Goal: Communication & Community: Answer question/provide support

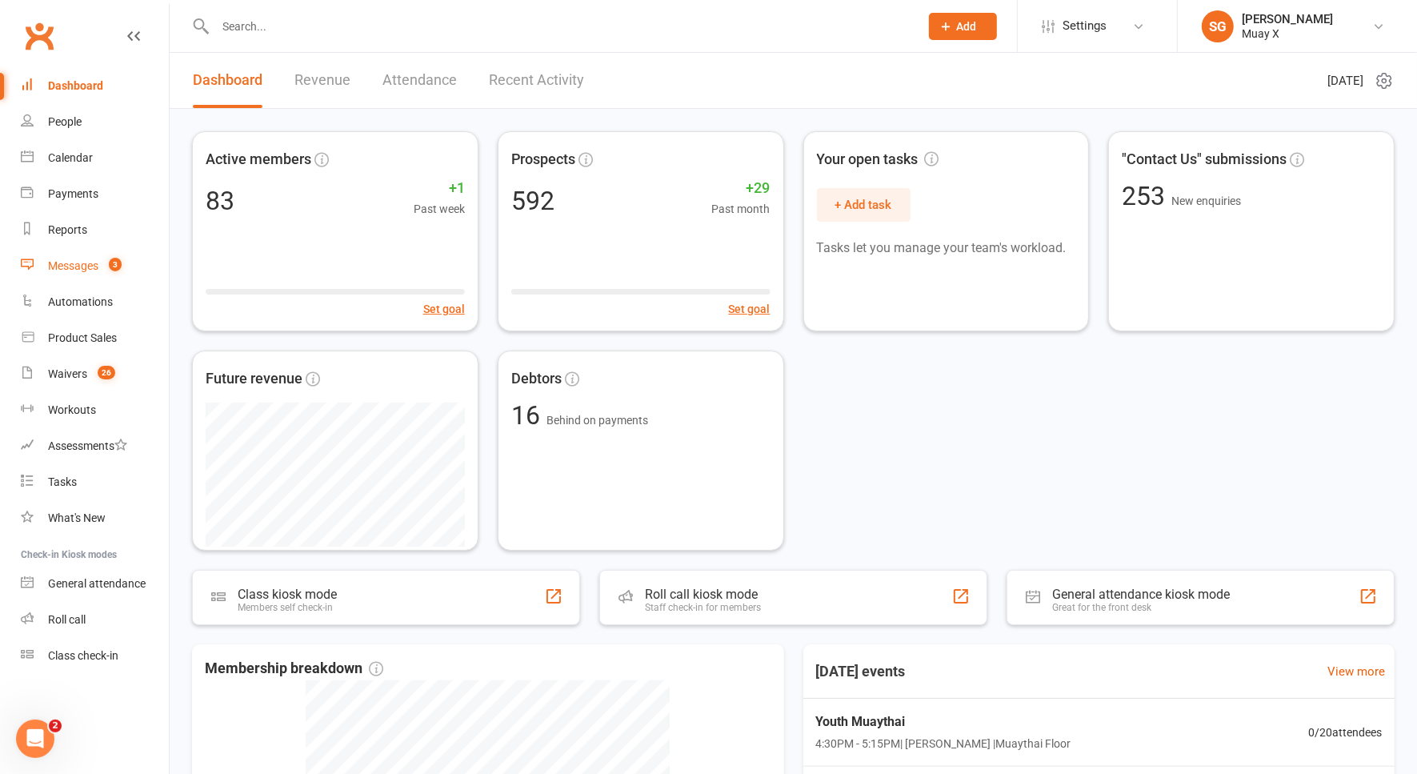
click at [84, 268] on div "Messages" at bounding box center [73, 265] width 50 height 13
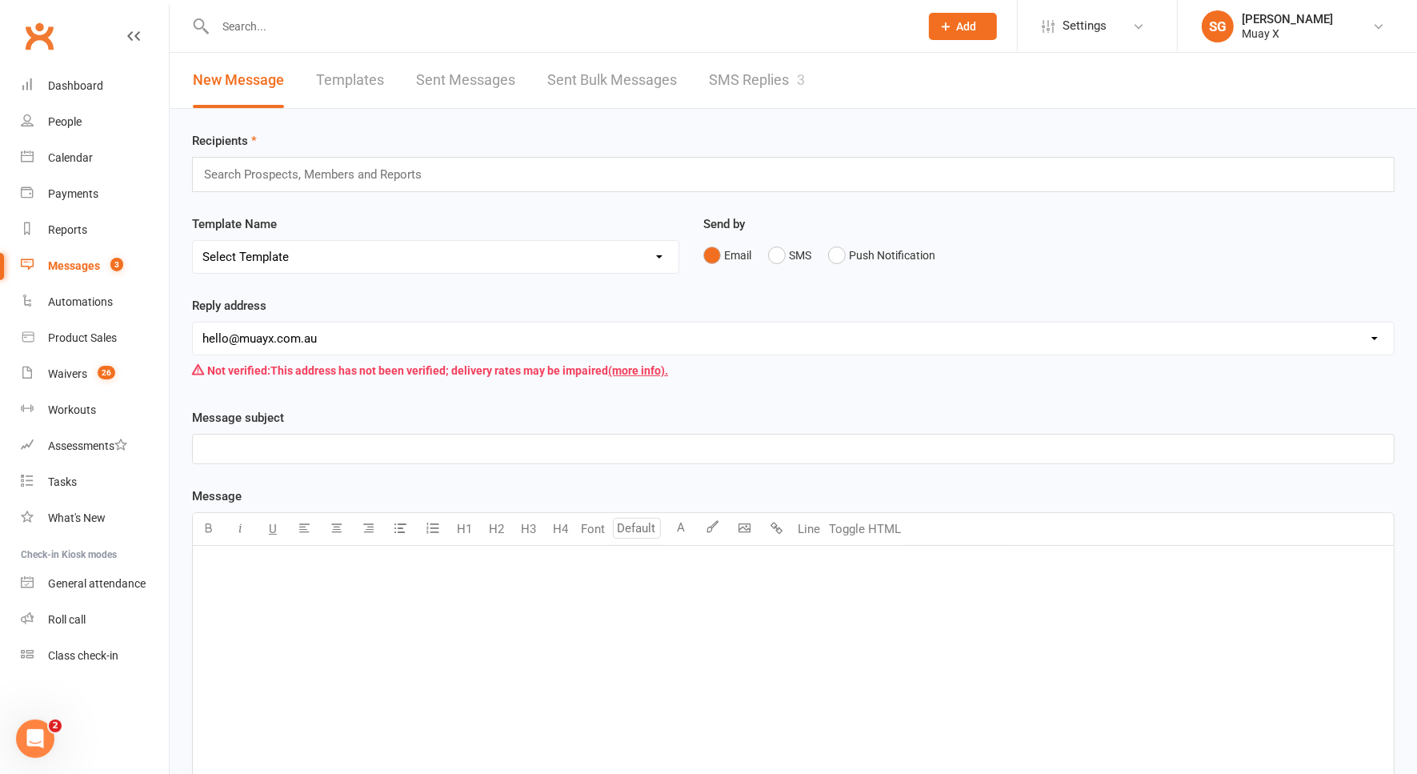
click at [780, 72] on link "SMS Replies 3" at bounding box center [757, 80] width 96 height 55
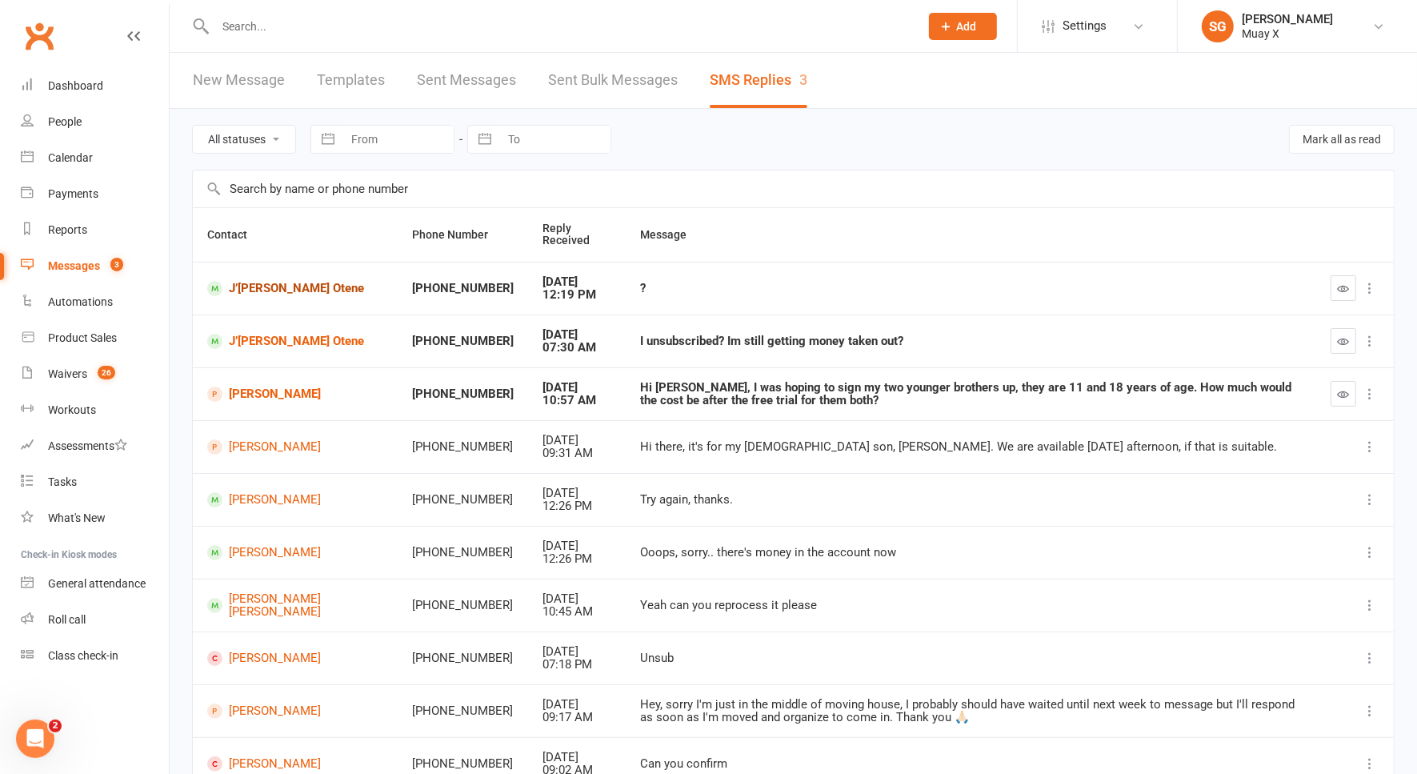
click at [275, 288] on link "J’[PERSON_NAME] Otene" at bounding box center [295, 288] width 176 height 15
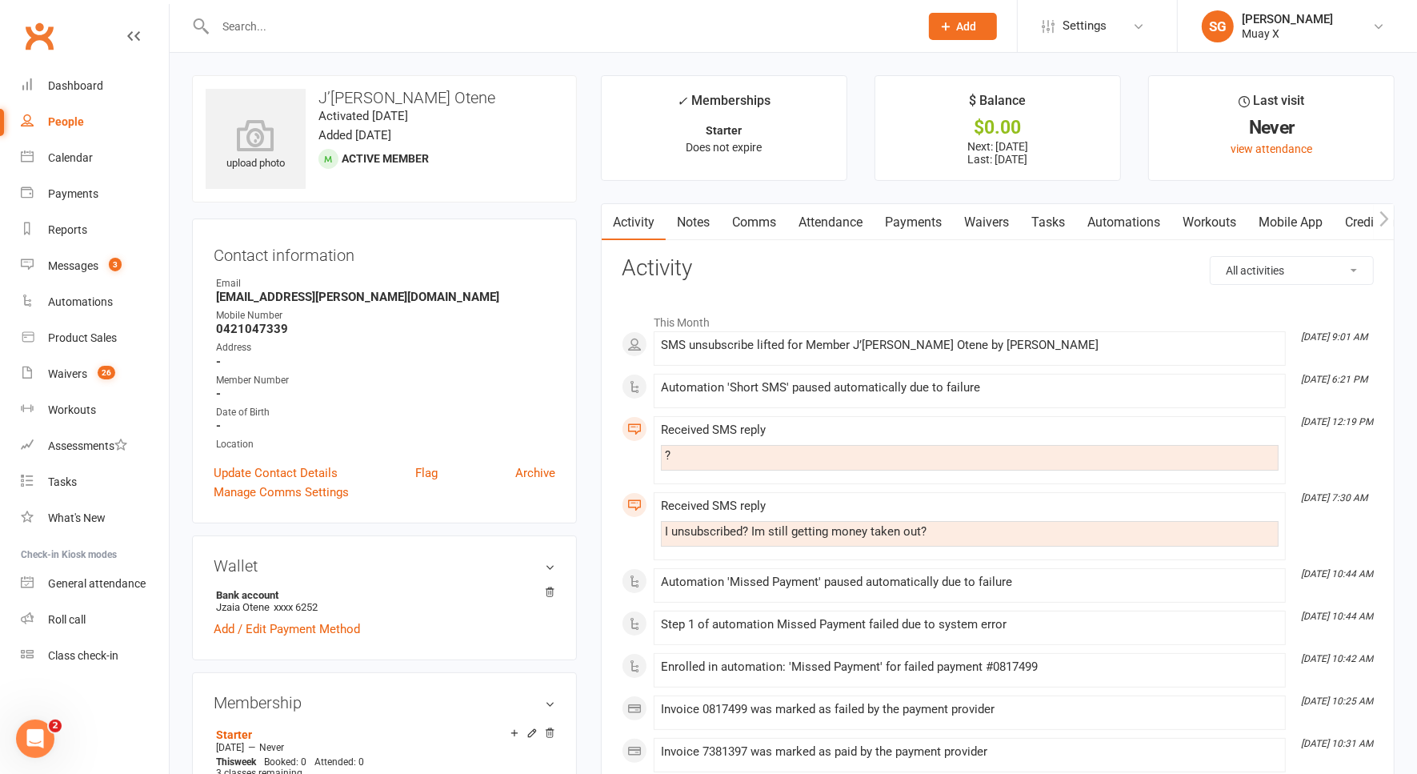
click at [766, 225] on link "Comms" at bounding box center [754, 222] width 66 height 37
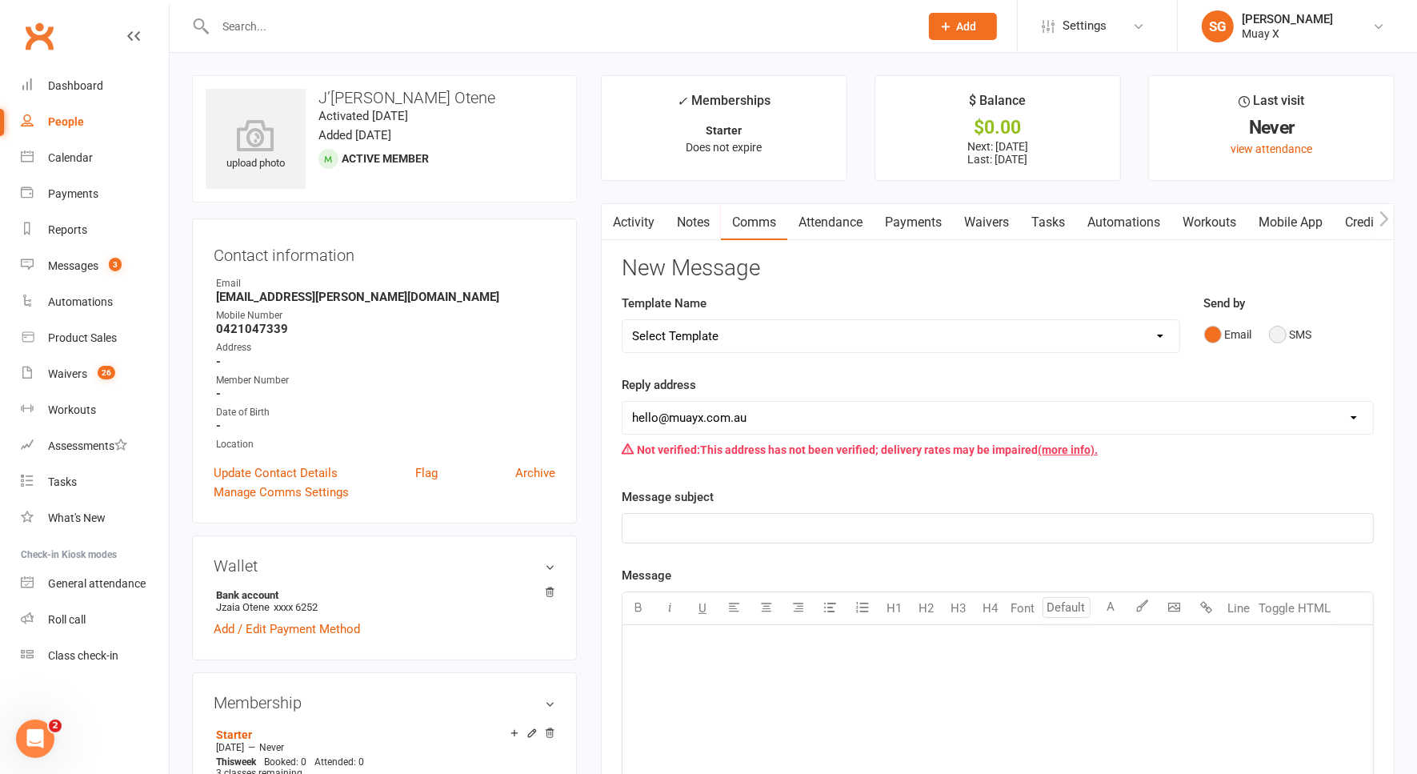
click at [1271, 323] on button "SMS" at bounding box center [1290, 334] width 43 height 30
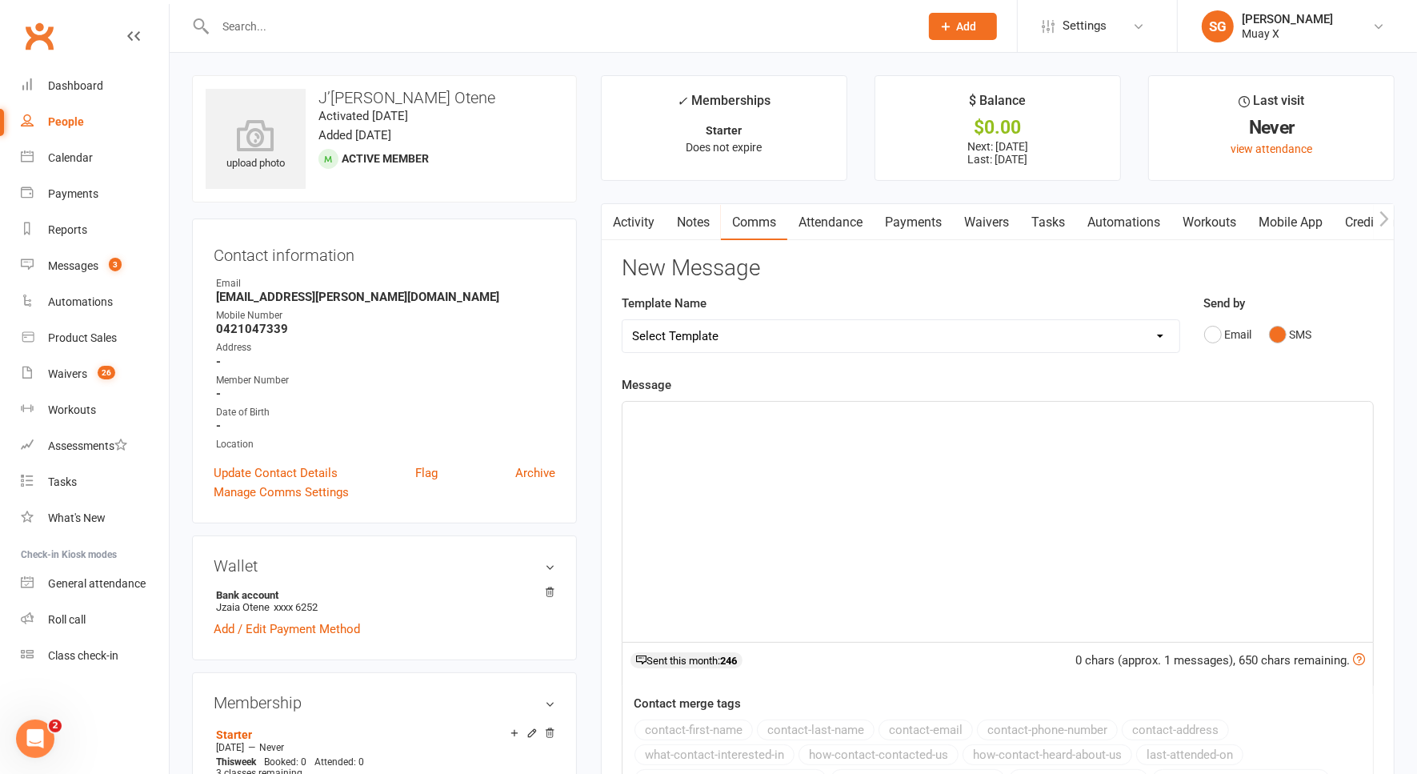
click at [905, 424] on div "﻿" at bounding box center [998, 522] width 751 height 240
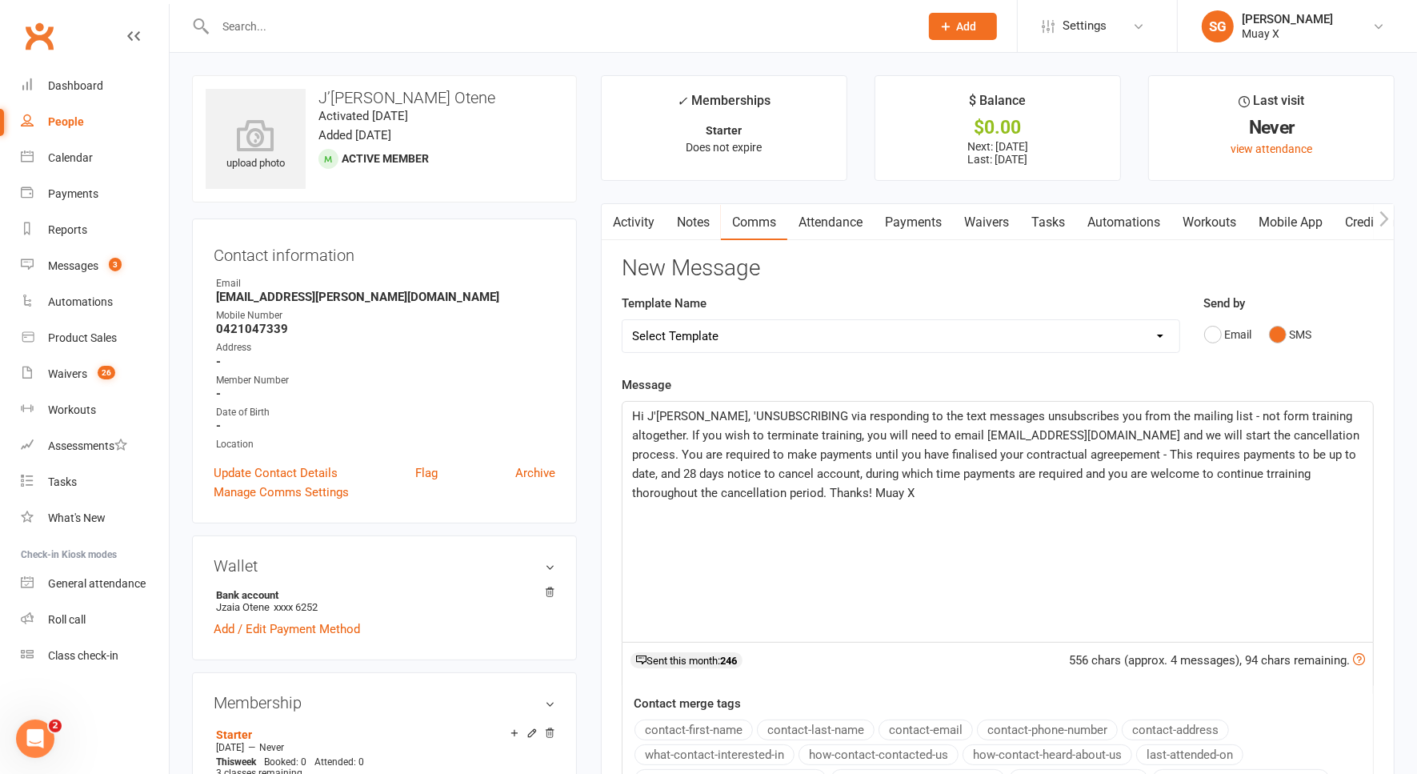
click at [816, 482] on p "Hi J'[PERSON_NAME], 'UNSUBSCRIBING via responding to the text messages unsubscr…" at bounding box center [997, 455] width 731 height 96
click at [1165, 528] on div "Hi J'[PERSON_NAME], 'UNSUBSCRIBING via responding to the text messages unsubscr…" at bounding box center [998, 522] width 751 height 240
click at [1100, 501] on div "Hi J'[PERSON_NAME], 'UNSUBSCRIBING via responding to the text messages unsubscr…" at bounding box center [998, 522] width 751 height 240
click at [1080, 519] on div "Hi J'[PERSON_NAME], 'UNSUBSCRIBING via responding to the text messages unsubscr…" at bounding box center [998, 522] width 751 height 240
click at [988, 488] on p "Hi J'[PERSON_NAME], 'UNSUBSCRIBING via responding to the text messages unsubscr…" at bounding box center [997, 455] width 731 height 96
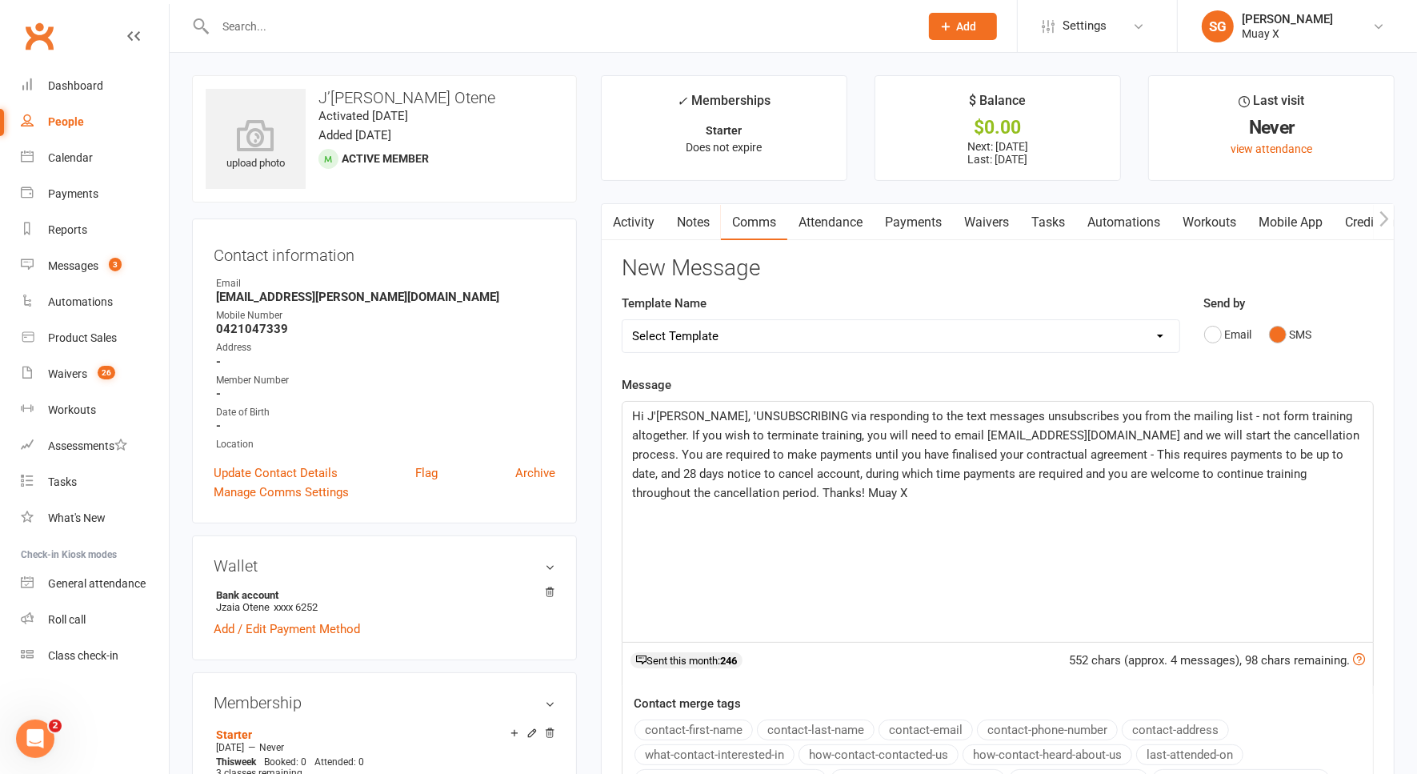
drag, startPoint x: 1281, startPoint y: 453, endPoint x: 886, endPoint y: 522, distance: 401.3
click at [886, 522] on div "Hi J'[PERSON_NAME], 'UNSUBSCRIBING via responding to the text messages unsubscr…" at bounding box center [998, 522] width 751 height 240
click at [872, 548] on div "Hi J'[PERSON_NAME], 'UNSUBSCRIBING via responding to the text messages unsubscr…" at bounding box center [998, 522] width 751 height 240
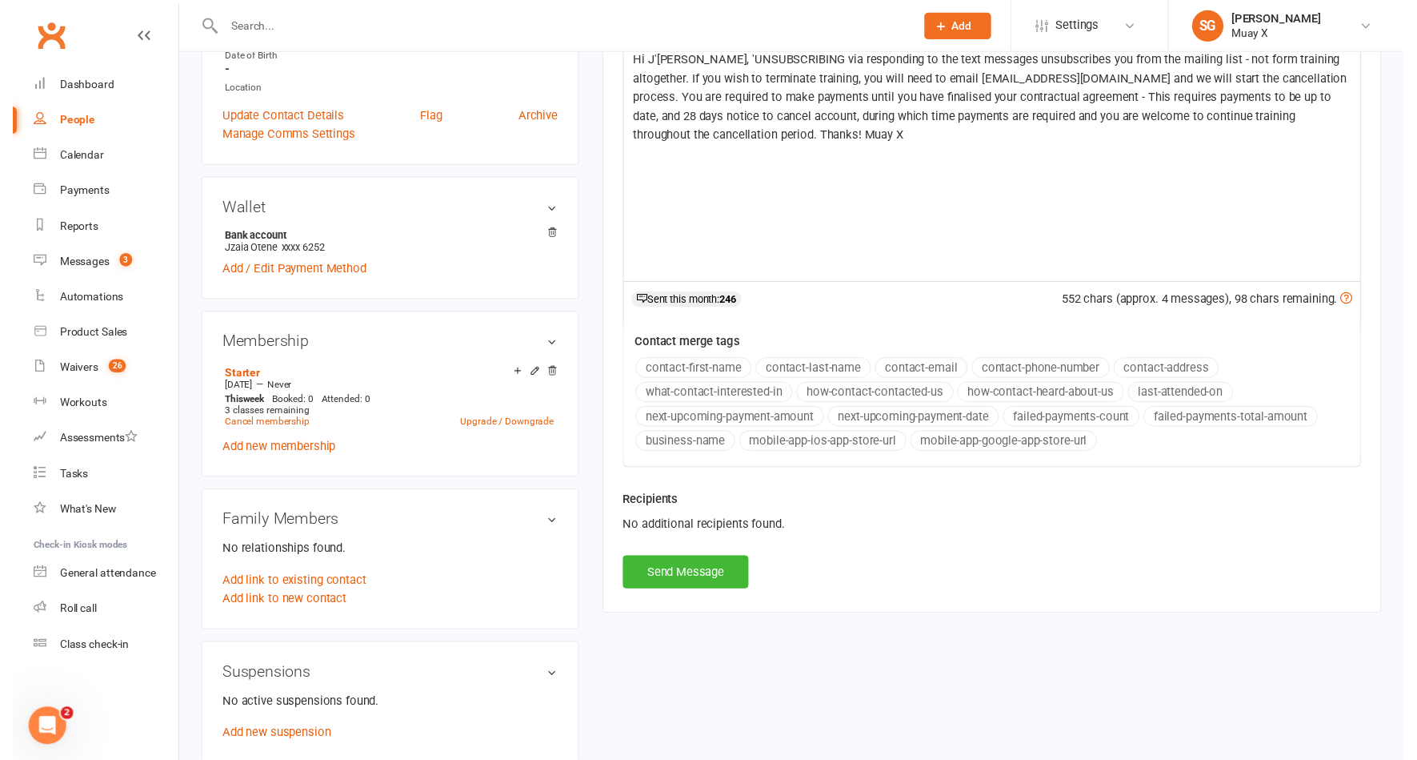
scroll to position [400, 0]
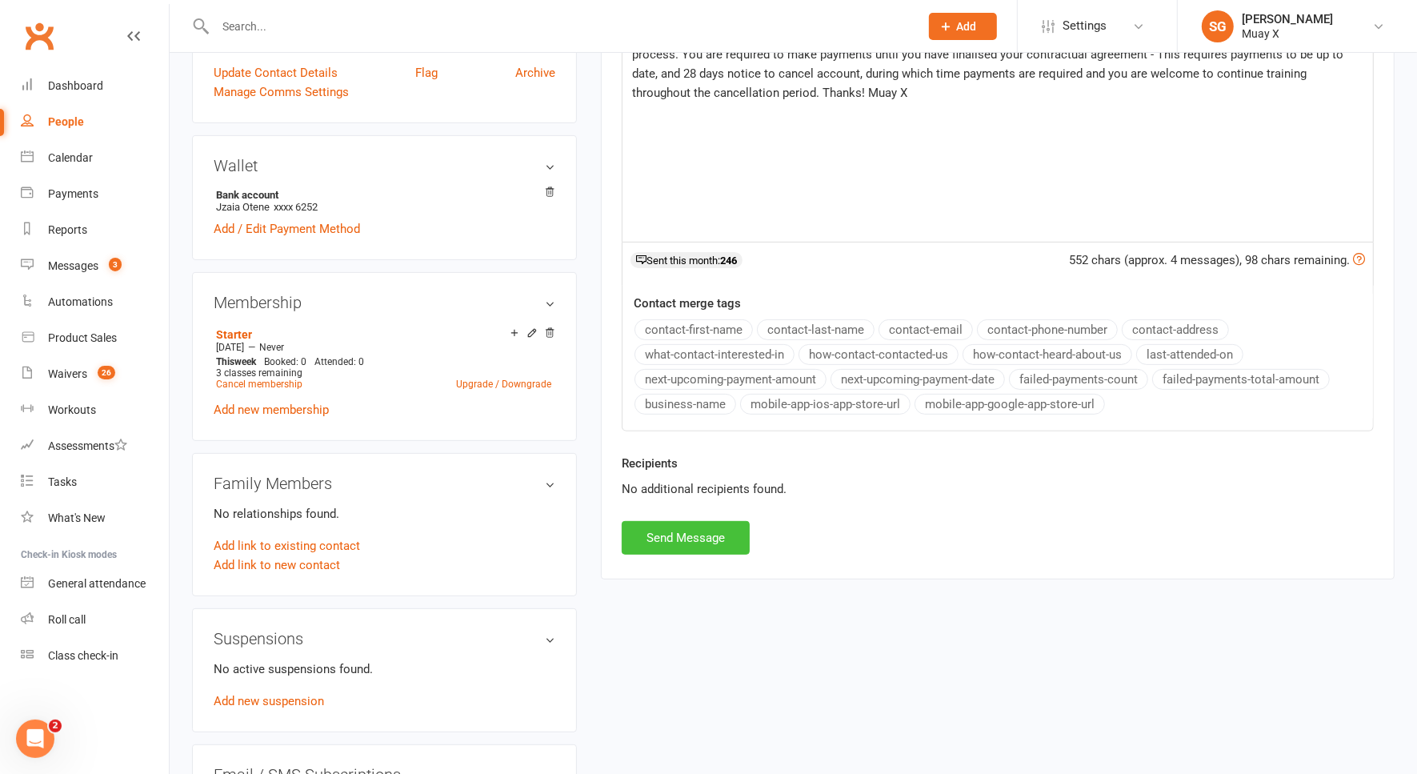
click at [738, 539] on button "Send Message" at bounding box center [686, 538] width 128 height 34
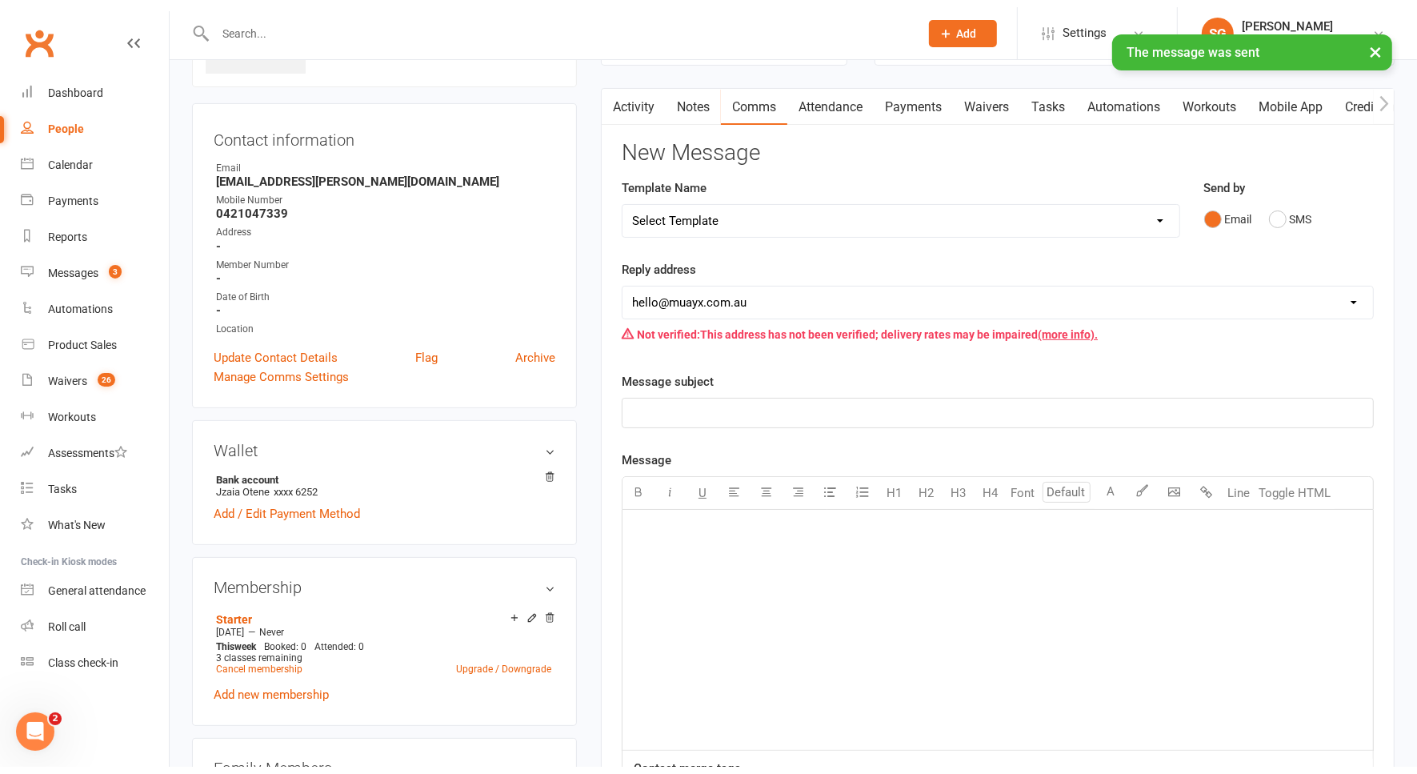
scroll to position [0, 0]
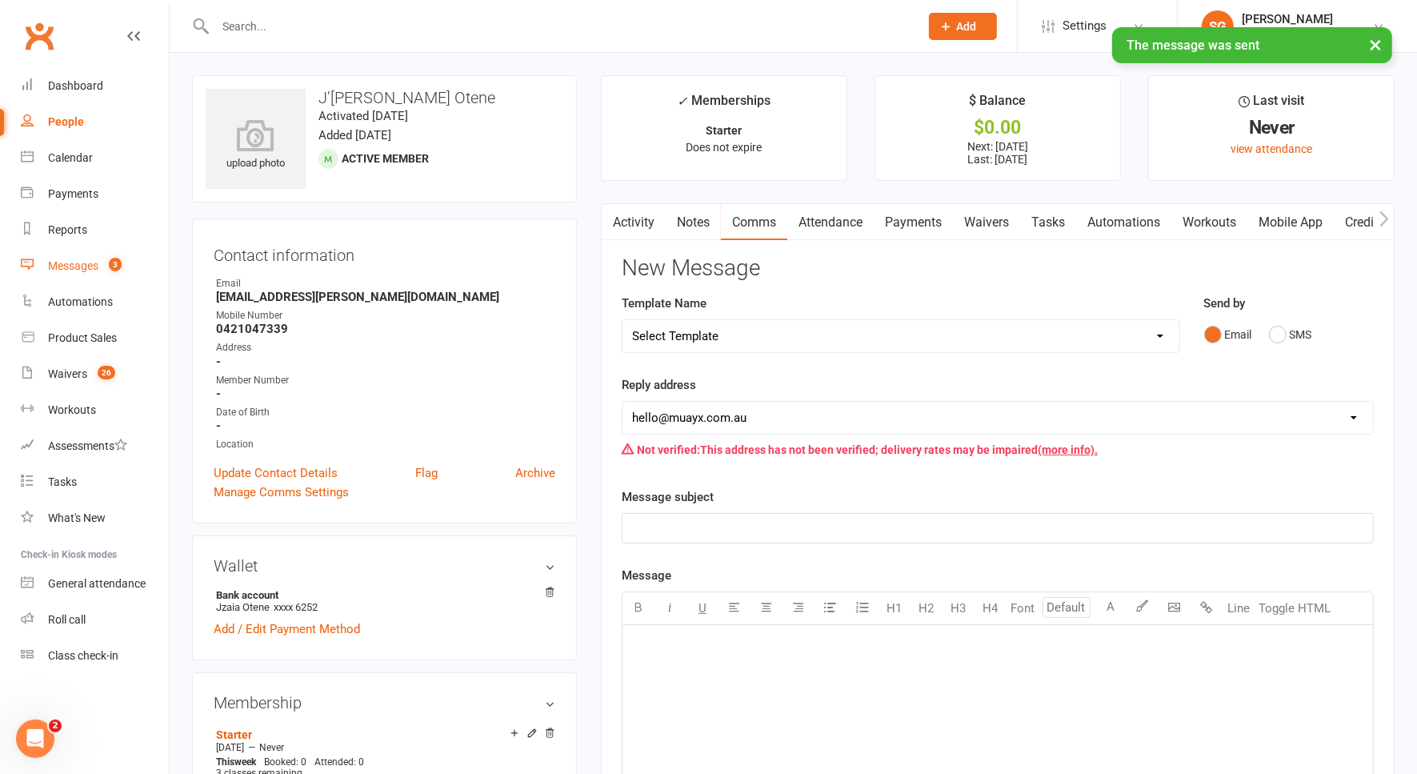
click at [96, 261] on div "Messages" at bounding box center [73, 265] width 50 height 13
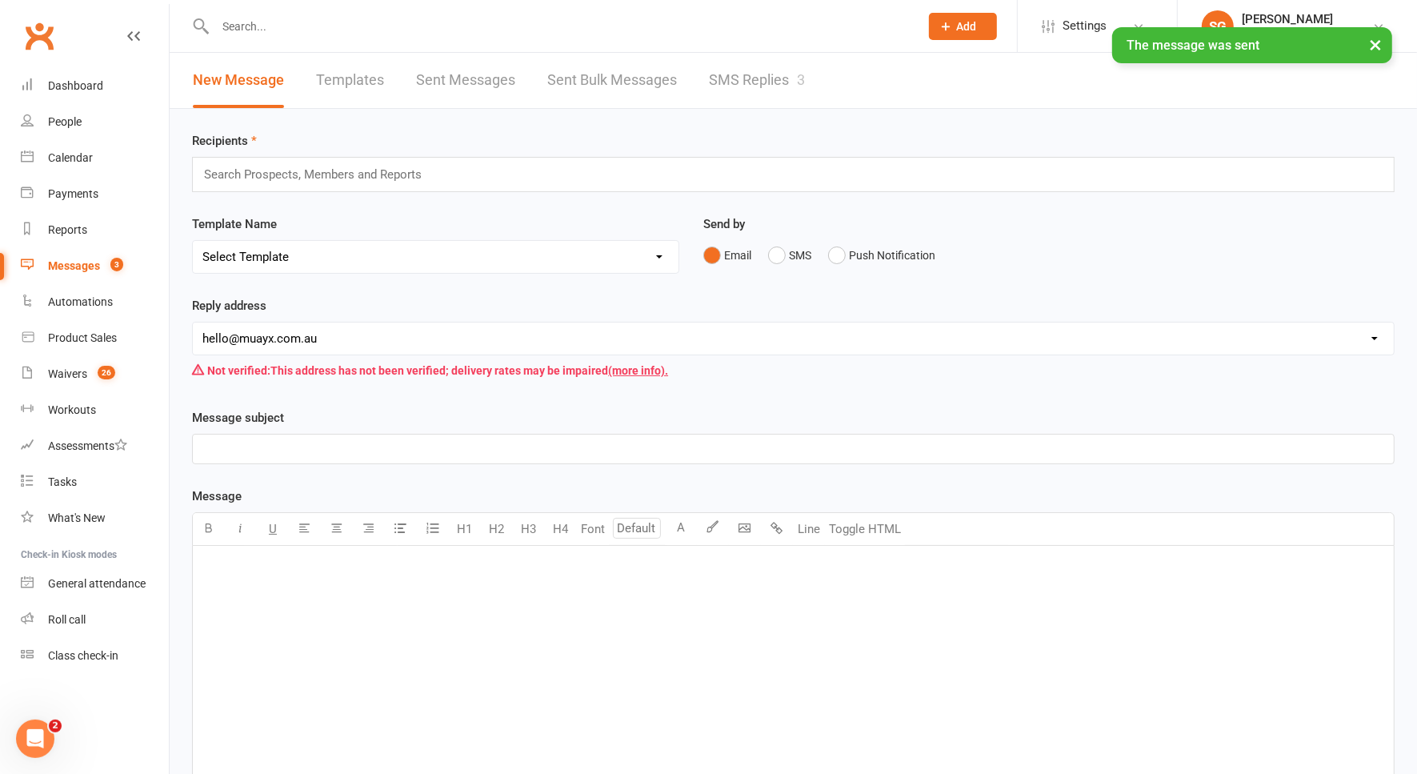
click at [772, 69] on link "SMS Replies 3" at bounding box center [757, 80] width 96 height 55
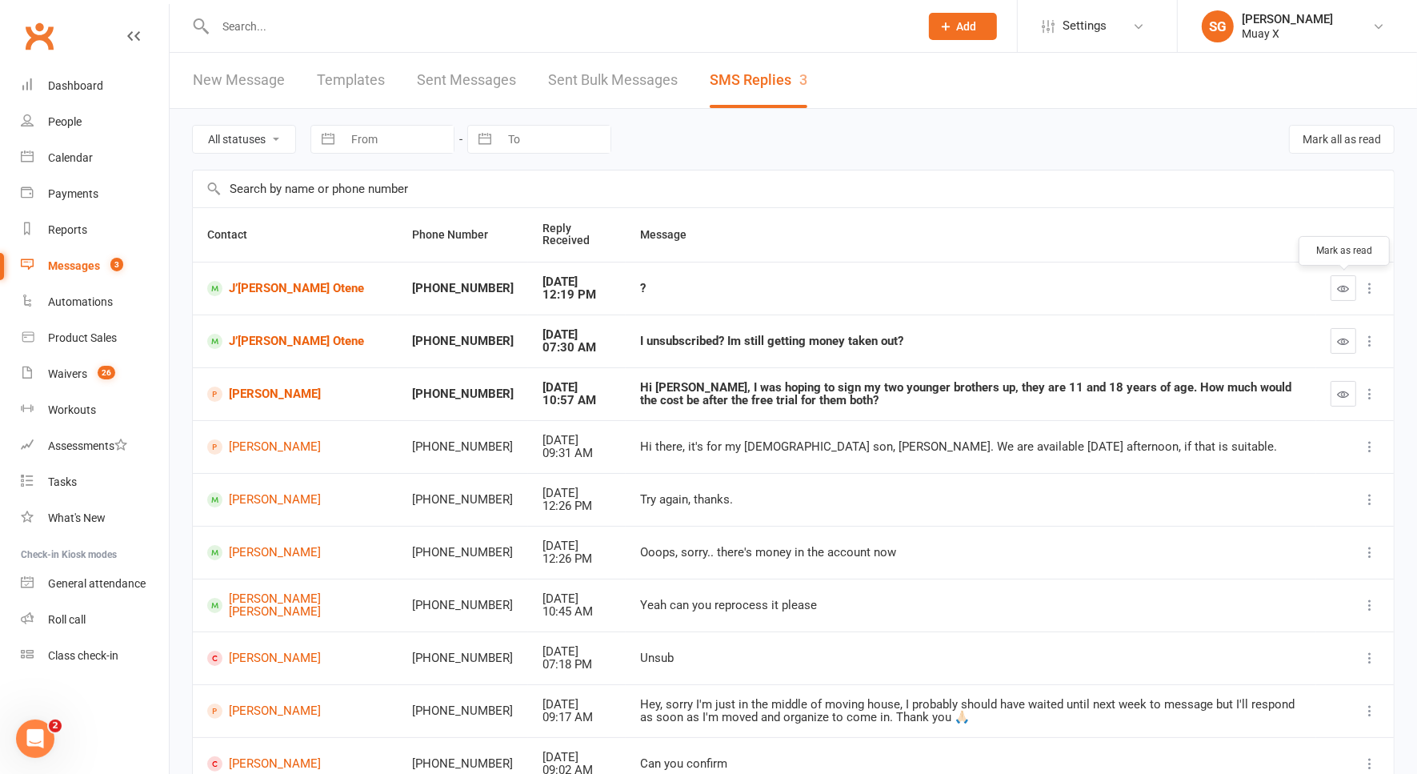
click at [1347, 283] on icon "button" at bounding box center [1344, 289] width 12 height 12
drag, startPoint x: 820, startPoint y: 88, endPoint x: 1345, endPoint y: 339, distance: 581.0
click at [1345, 339] on icon "button" at bounding box center [1344, 341] width 12 height 12
click at [249, 388] on link "[PERSON_NAME]" at bounding box center [295, 394] width 176 height 15
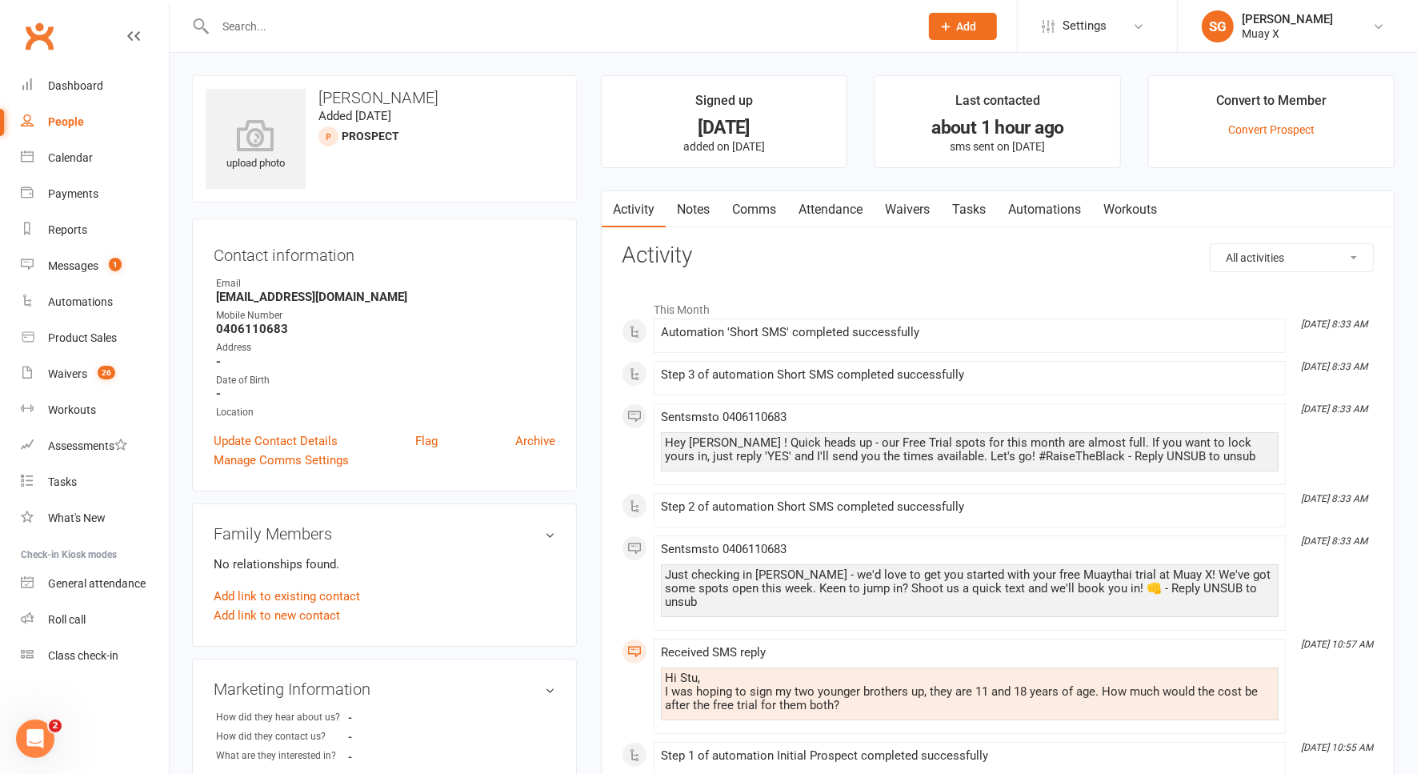
click at [764, 210] on link "Comms" at bounding box center [754, 209] width 66 height 37
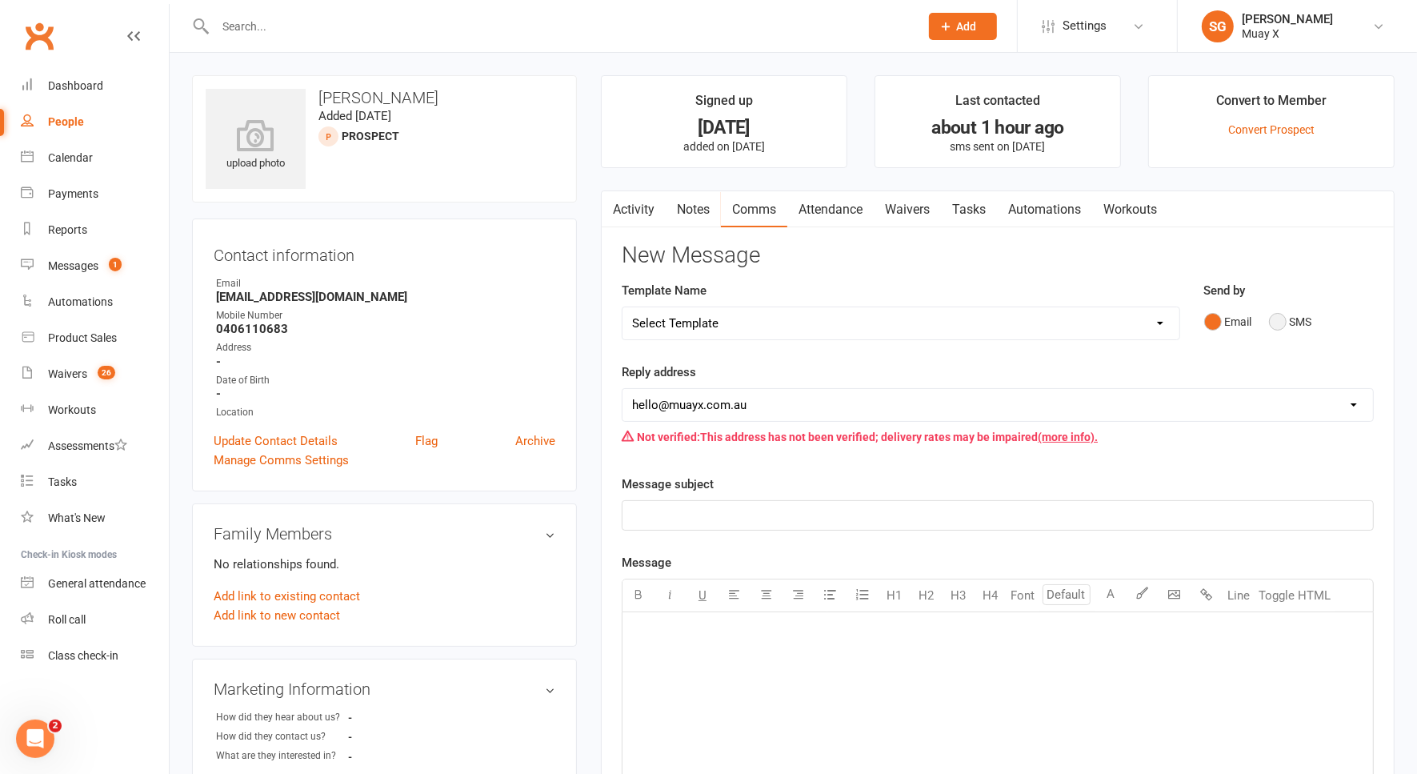
click at [1280, 317] on button "SMS" at bounding box center [1290, 322] width 43 height 30
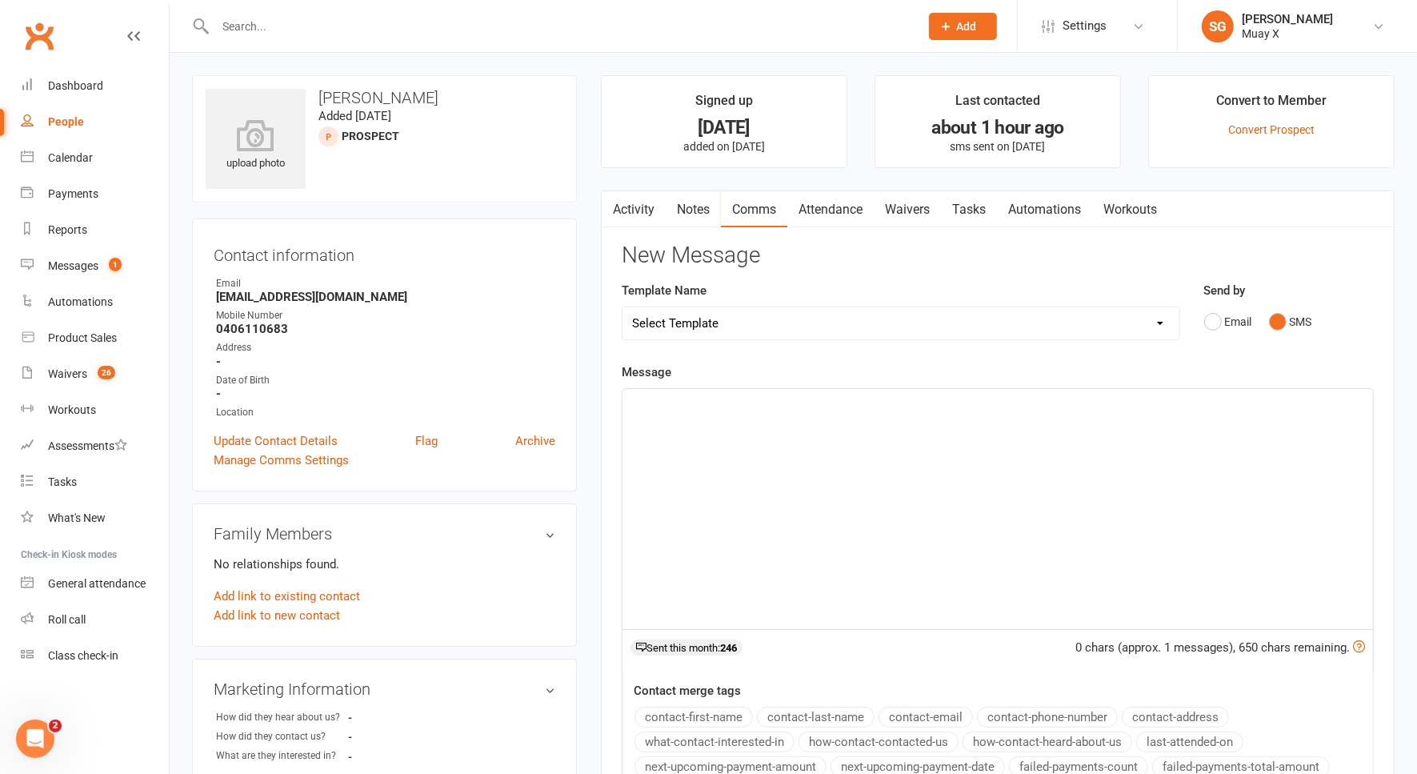
click at [949, 417] on div "﻿" at bounding box center [998, 509] width 751 height 240
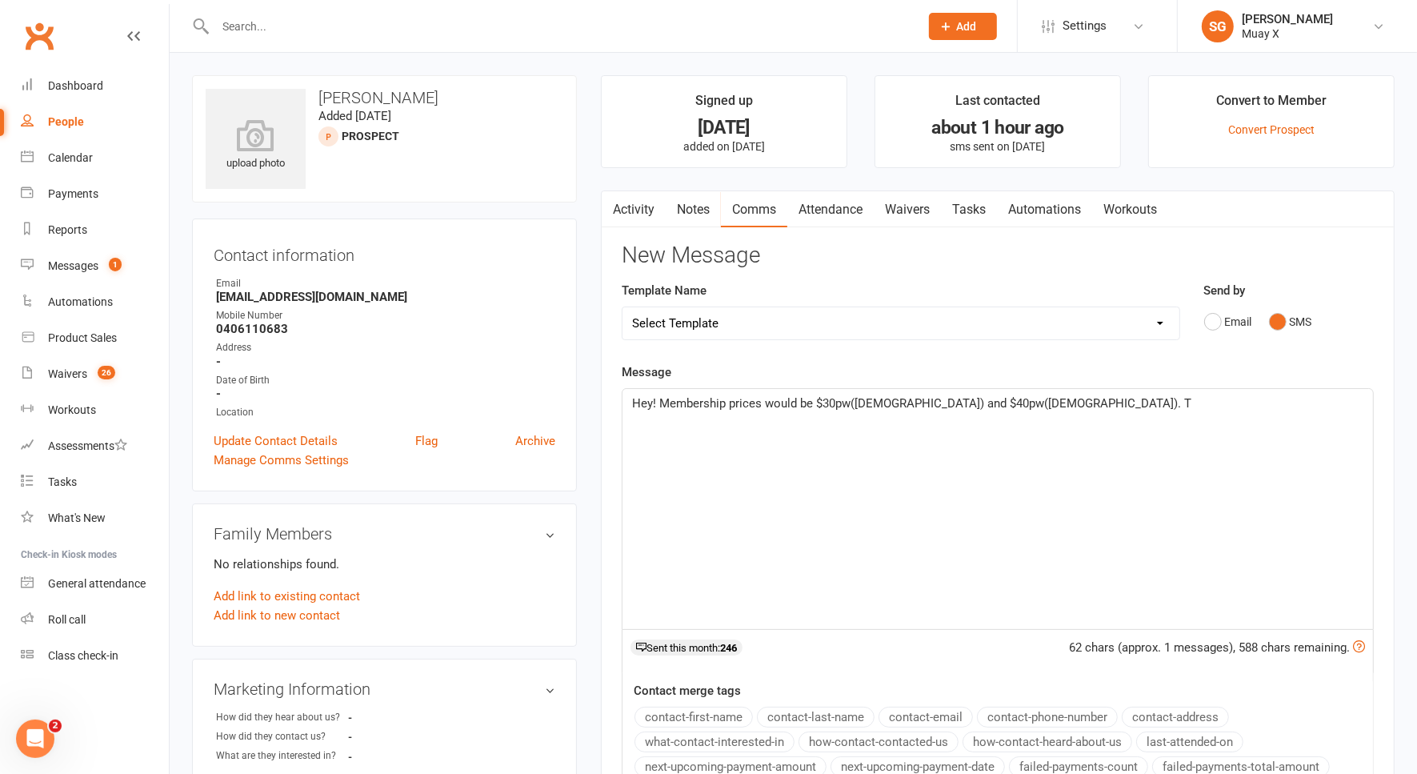
click at [980, 402] on span "Hey! Membership prices would be $30pw([DEMOGRAPHIC_DATA]) and $40pw([DEMOGRAPHI…" at bounding box center [911, 403] width 559 height 14
click at [883, 403] on span "Hey! Membership prices would be $30pw([DEMOGRAPHIC_DATA]) and $40pw([DEMOGRAPHI…" at bounding box center [911, 403] width 559 height 14
click at [884, 401] on span "Hey! Membership prices would be $30pw([DEMOGRAPHIC_DATA]) and $40pw([DEMOGRAPHI…" at bounding box center [911, 403] width 559 height 14
click at [995, 402] on p "Hey! Membership prices would be $30pw([DEMOGRAPHIC_DATA]) and $40pw([DEMOGRAPHI…" at bounding box center [997, 403] width 731 height 19
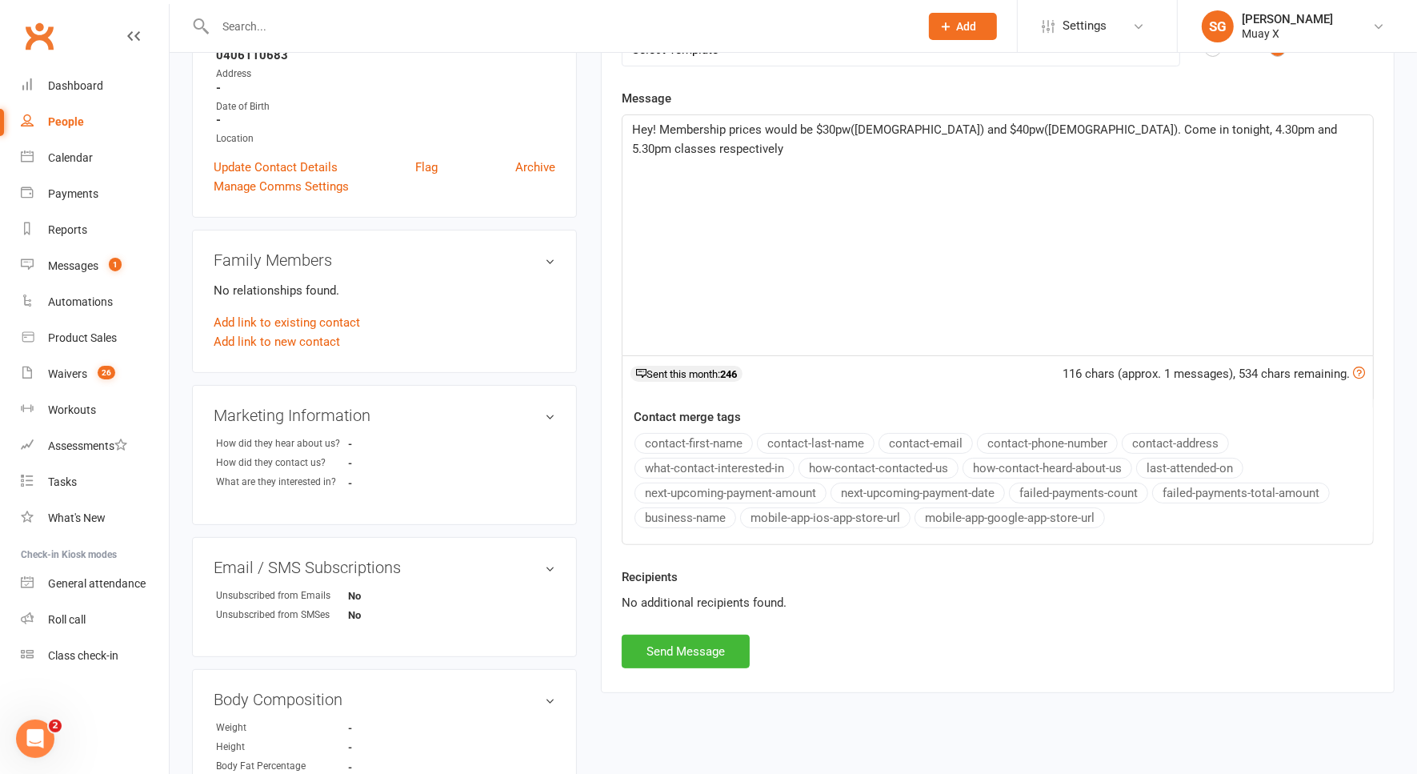
scroll to position [600, 0]
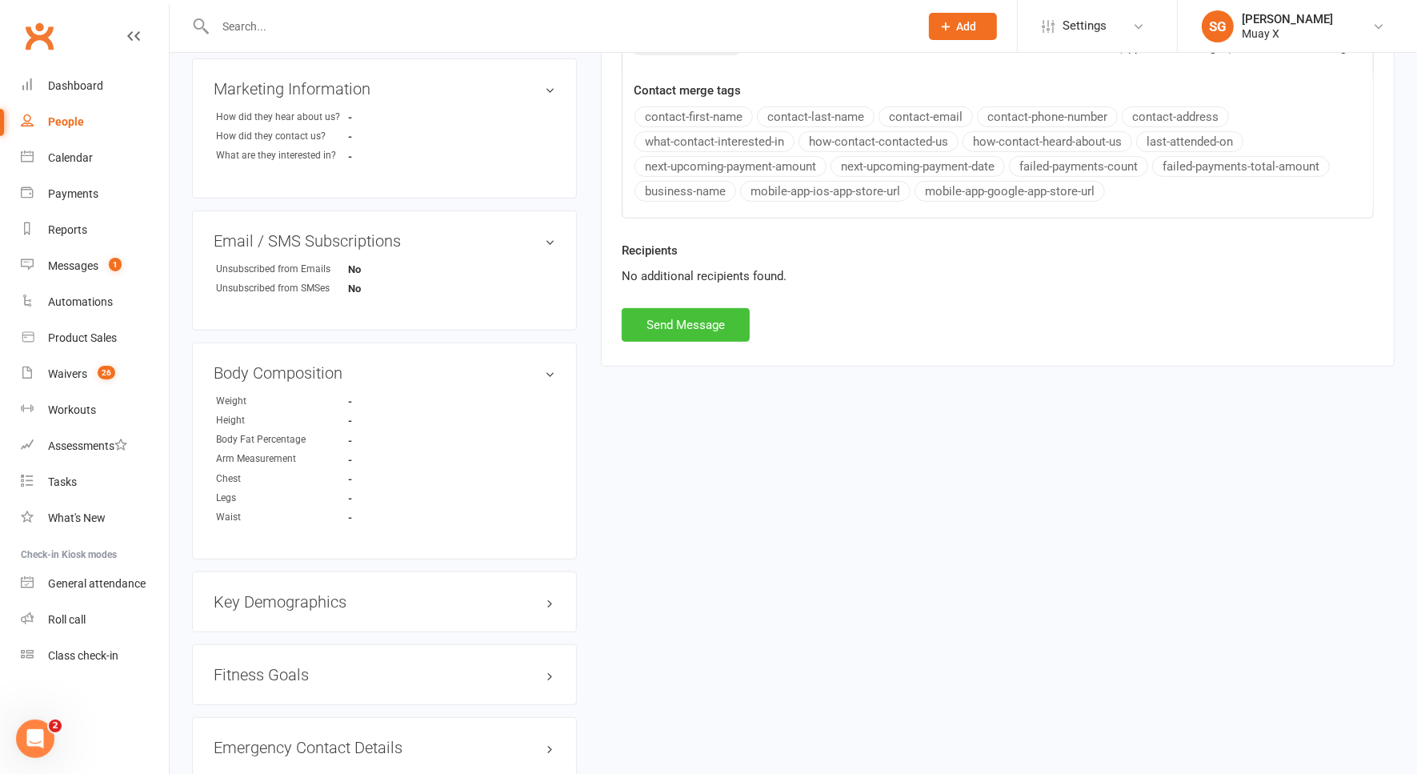
click at [716, 329] on button "Send Message" at bounding box center [686, 325] width 128 height 34
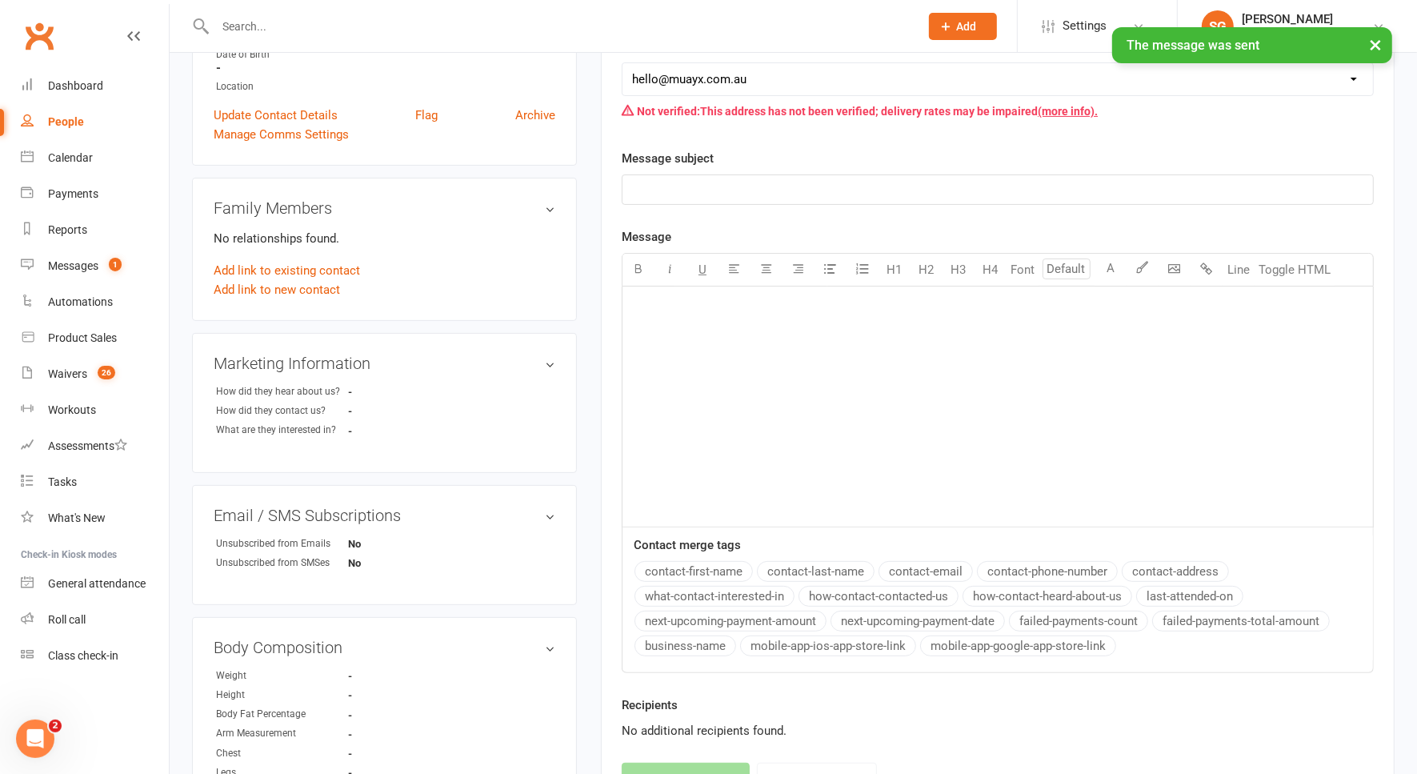
scroll to position [0, 0]
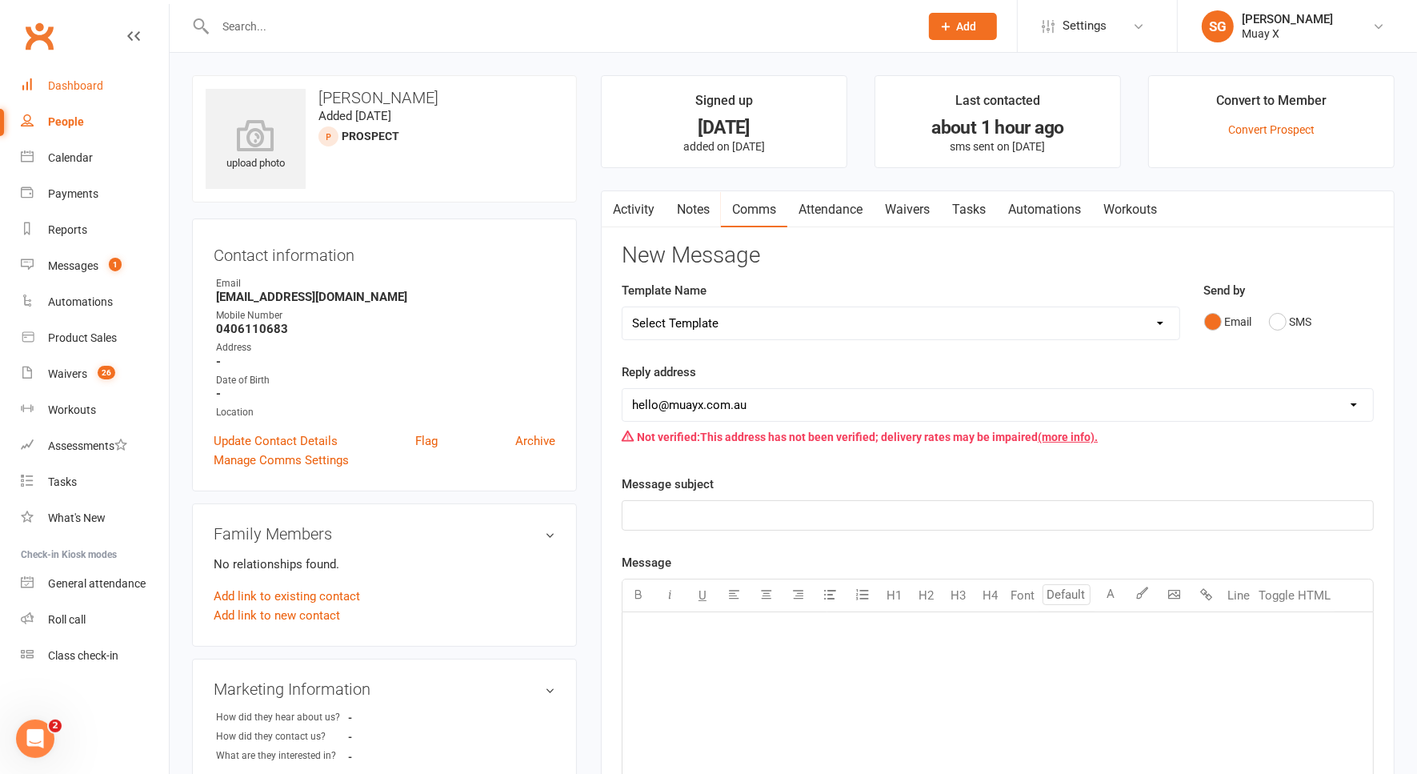
click at [104, 84] on link "Dashboard" at bounding box center [95, 86] width 148 height 36
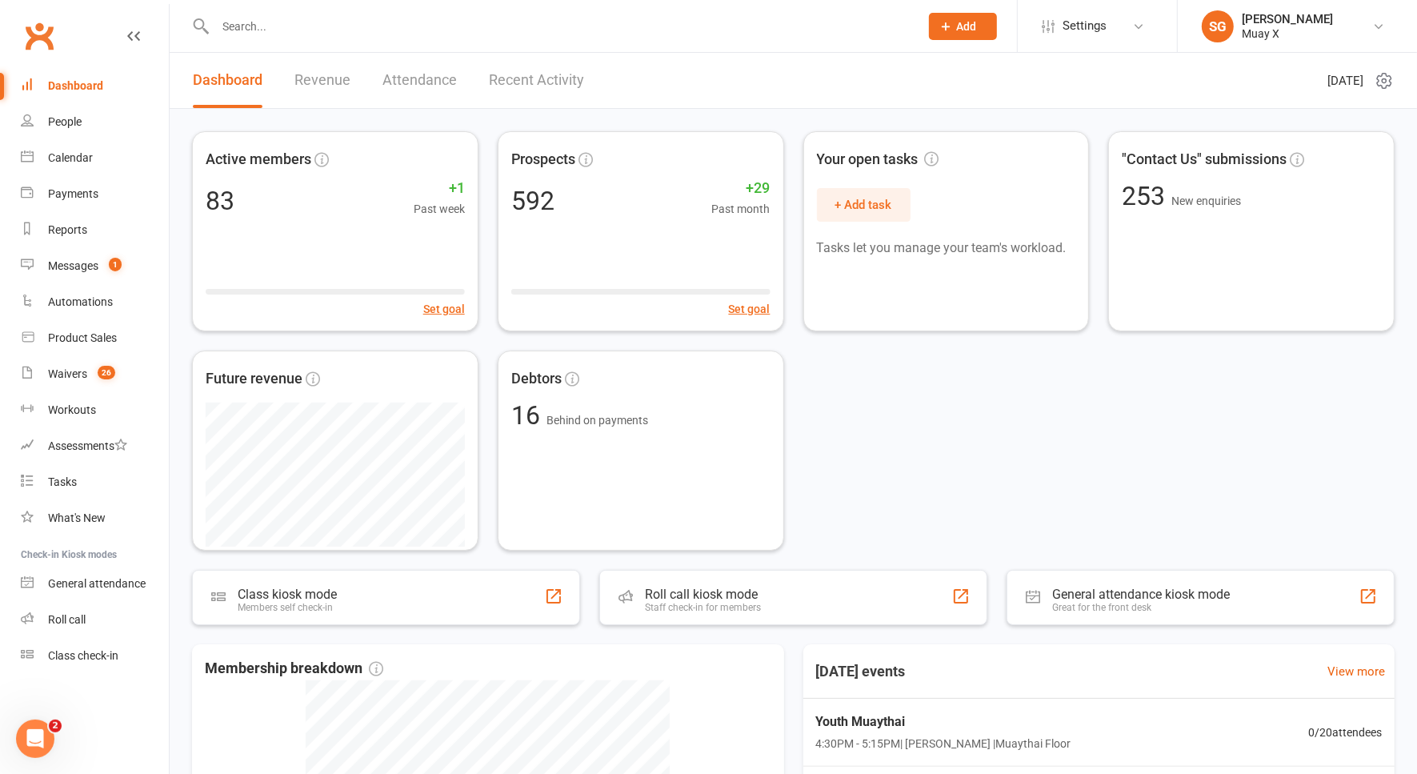
drag, startPoint x: 104, startPoint y: 84, endPoint x: 70, endPoint y: 81, distance: 34.6
click at [70, 81] on div "Dashboard" at bounding box center [75, 85] width 55 height 13
click at [92, 262] on div "Messages" at bounding box center [73, 265] width 50 height 13
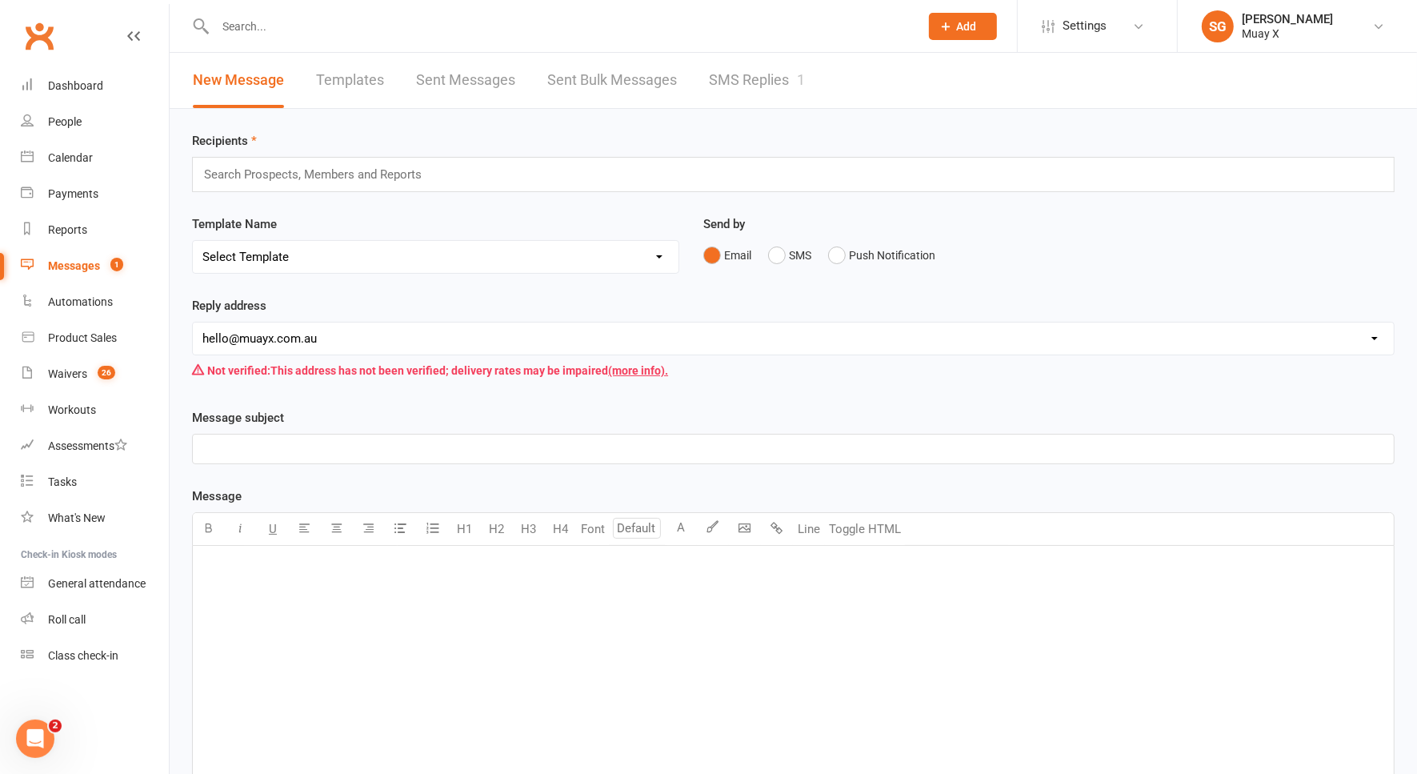
click at [745, 87] on link "SMS Replies 1" at bounding box center [757, 80] width 96 height 55
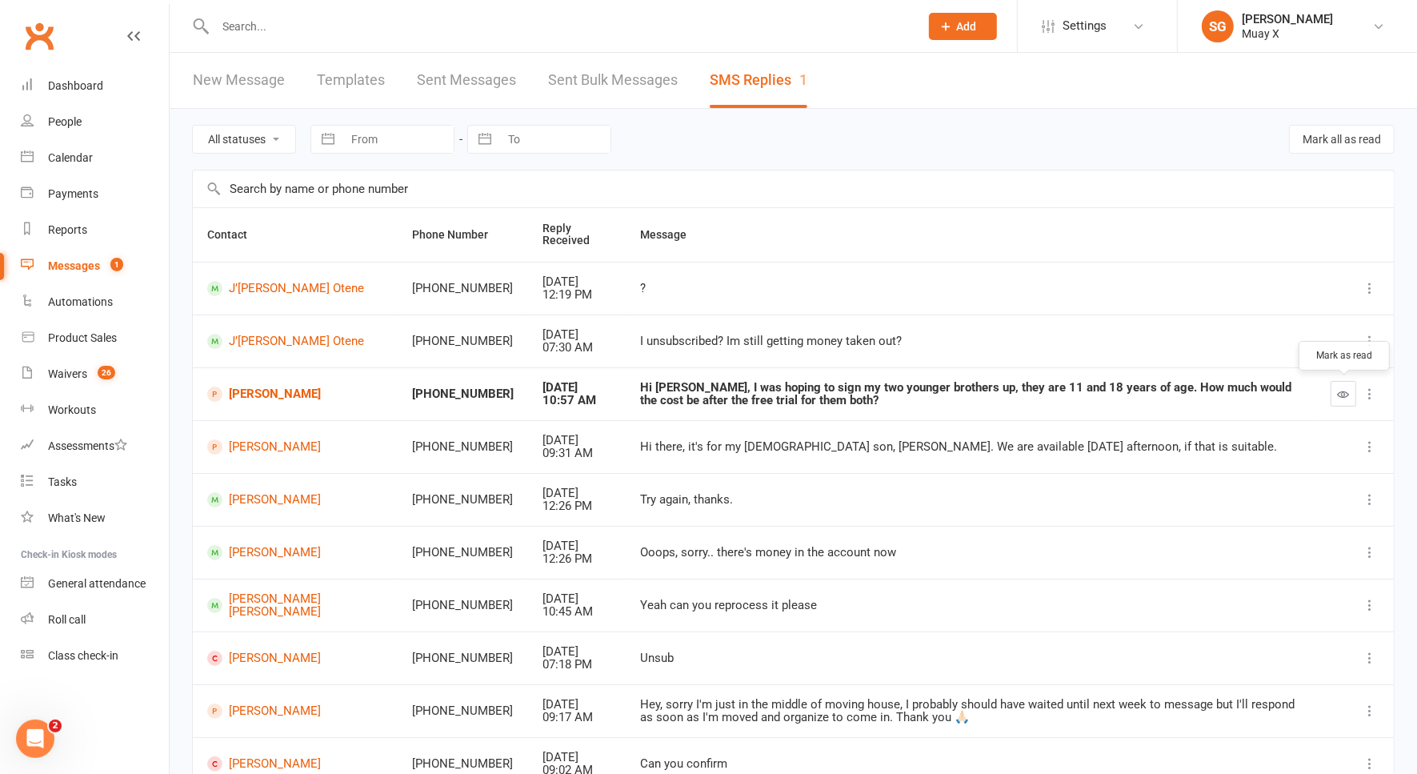
click at [1337, 385] on button "button" at bounding box center [1344, 394] width 26 height 26
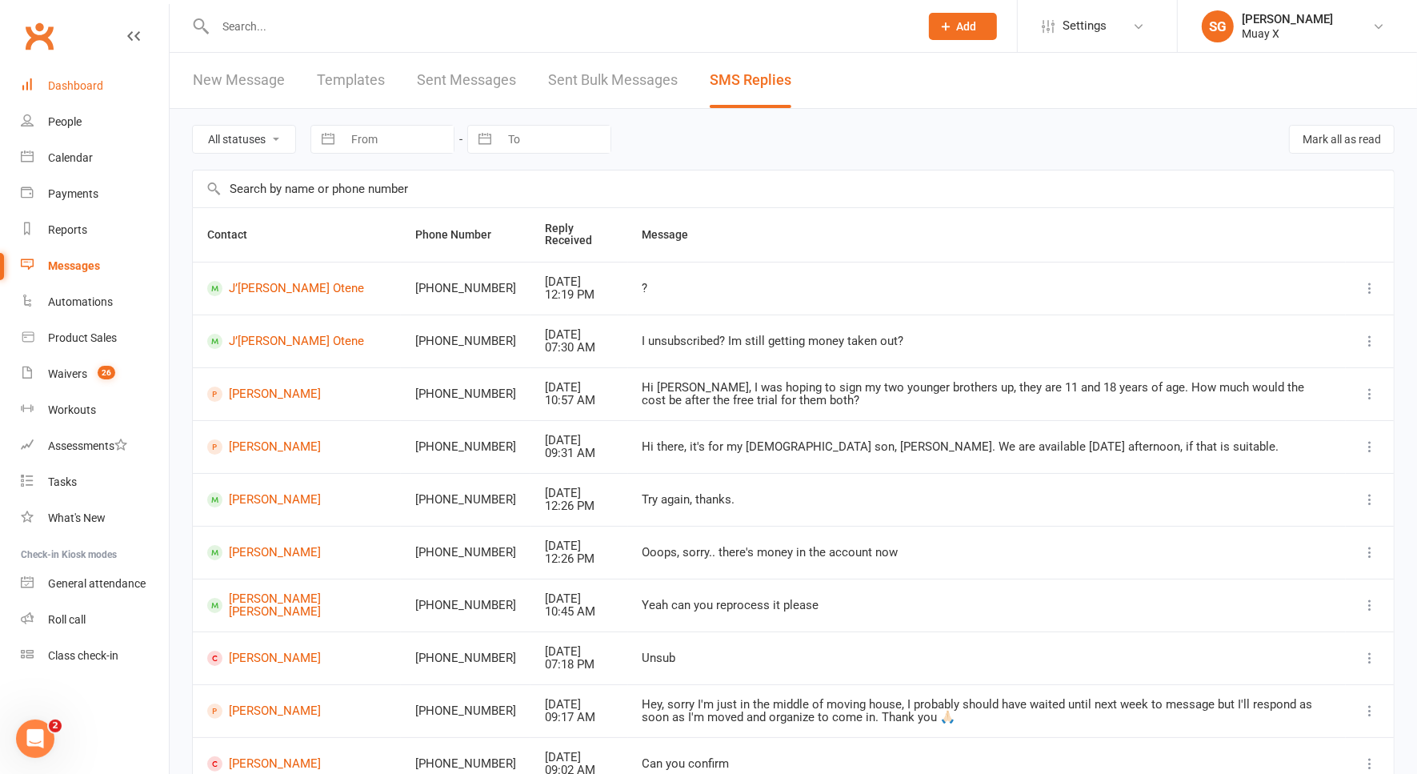
click at [106, 78] on link "Dashboard" at bounding box center [95, 86] width 148 height 36
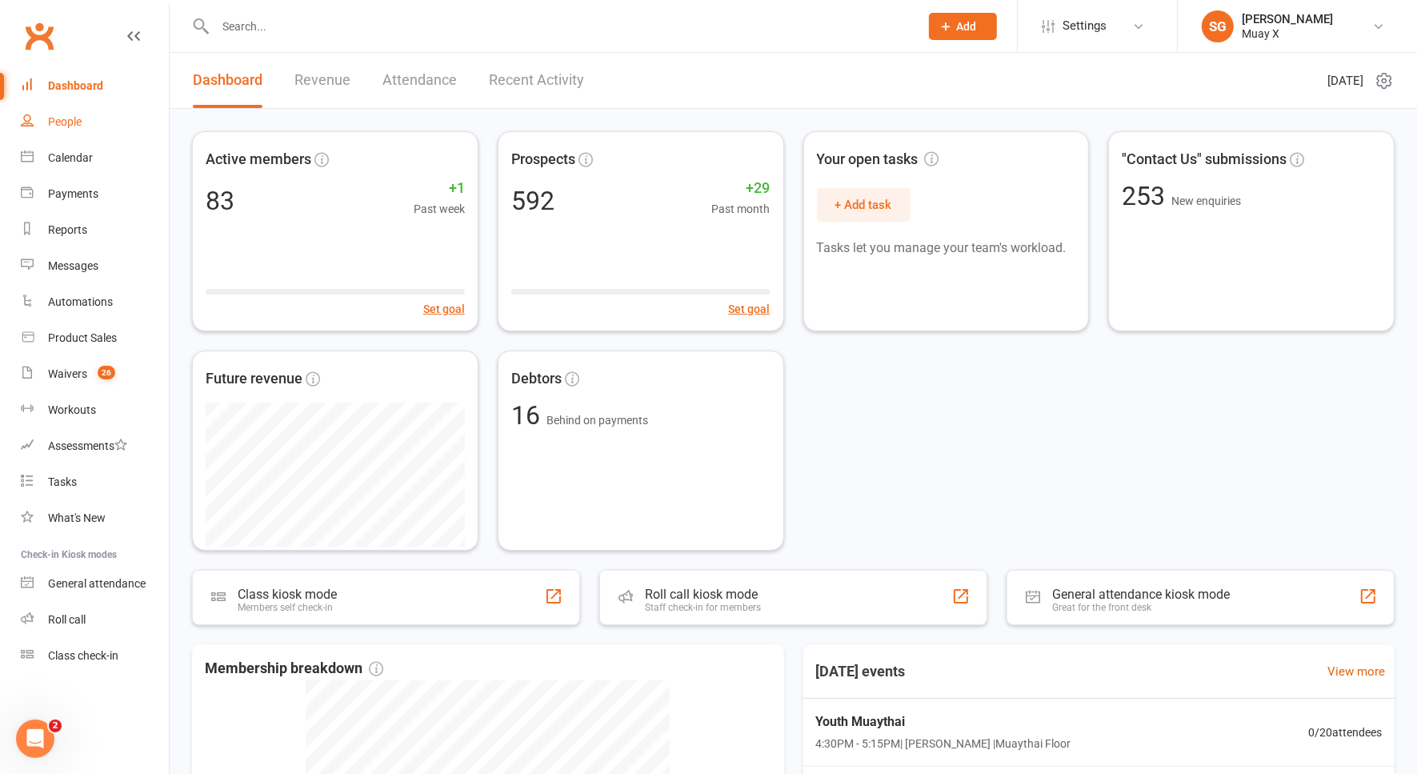
click at [80, 126] on div "People" at bounding box center [65, 121] width 34 height 13
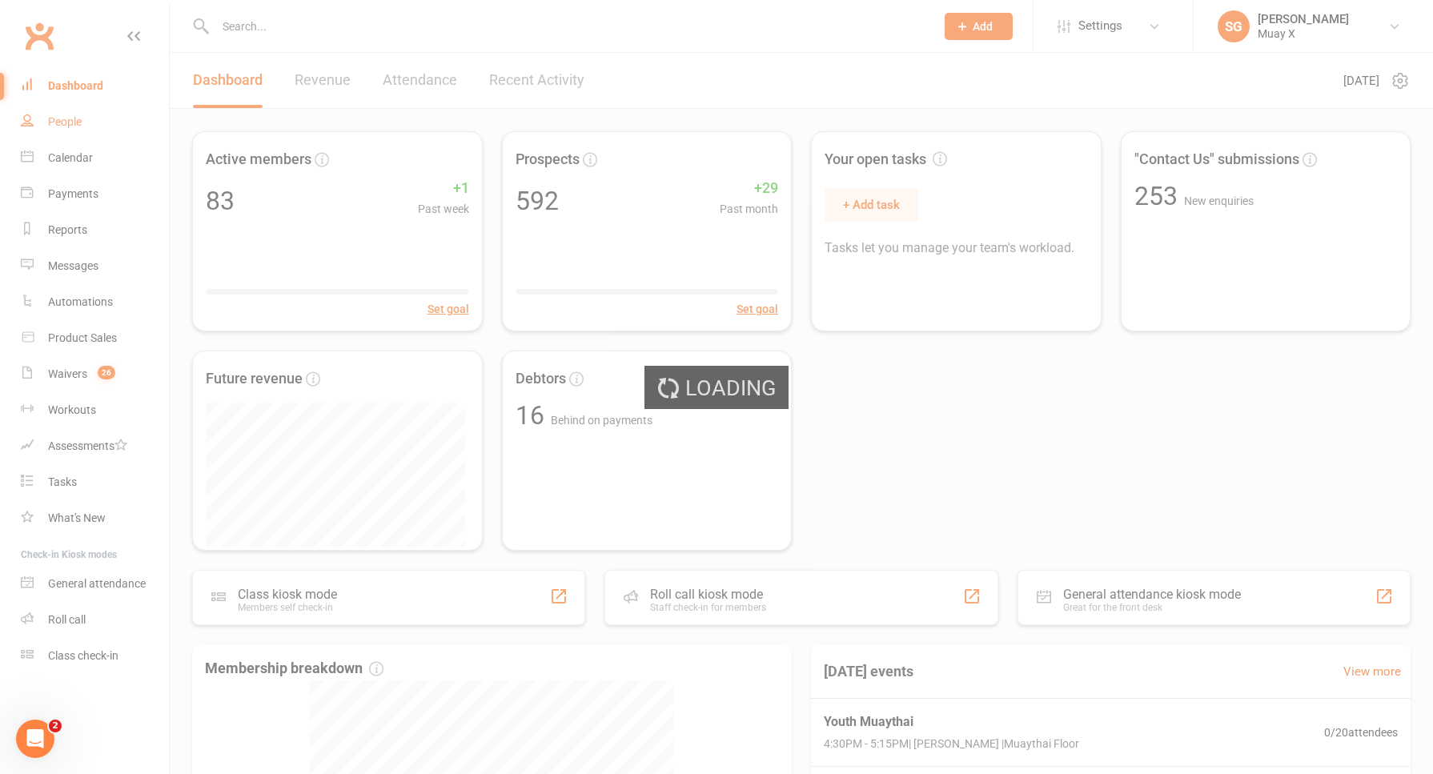
select select "100"
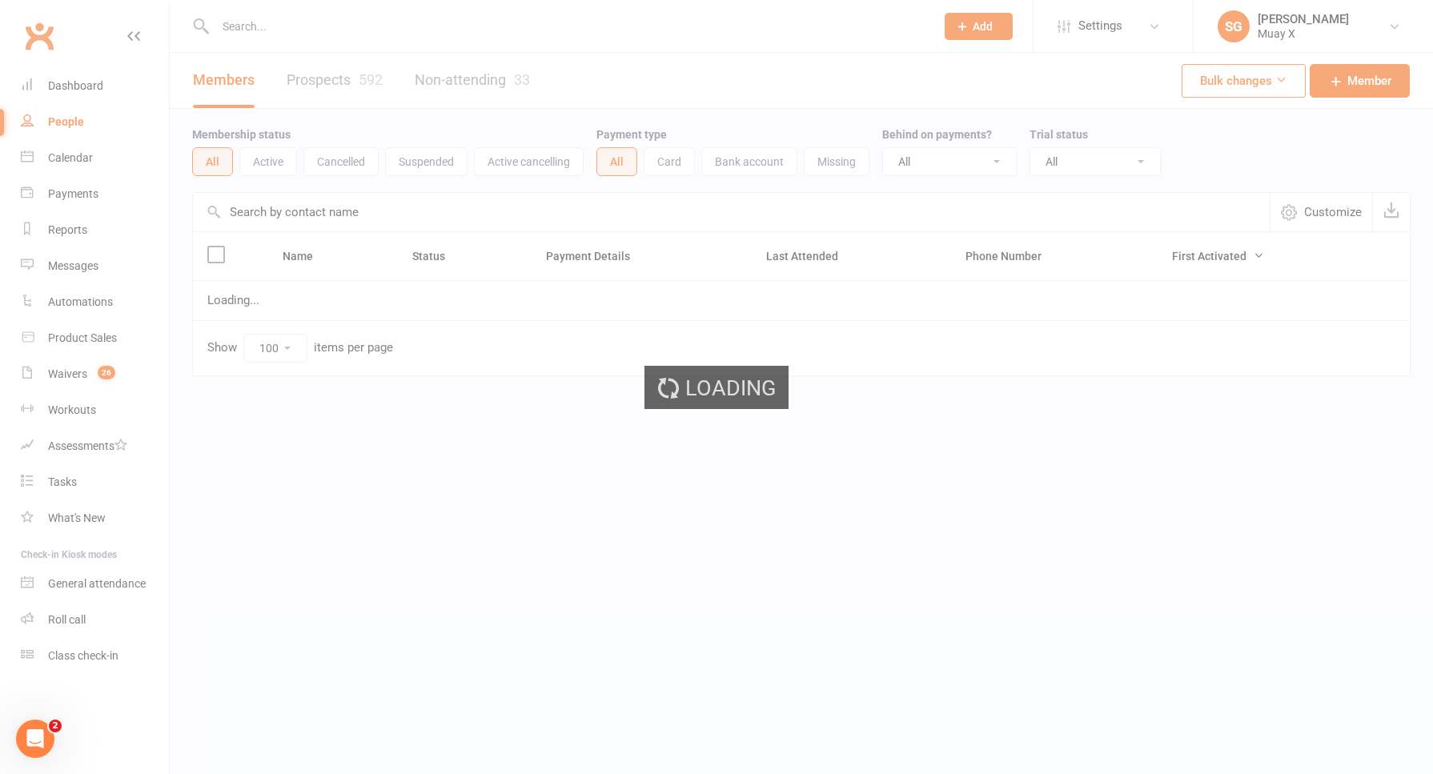
click at [320, 79] on link "Prospects 592" at bounding box center [335, 80] width 96 height 55
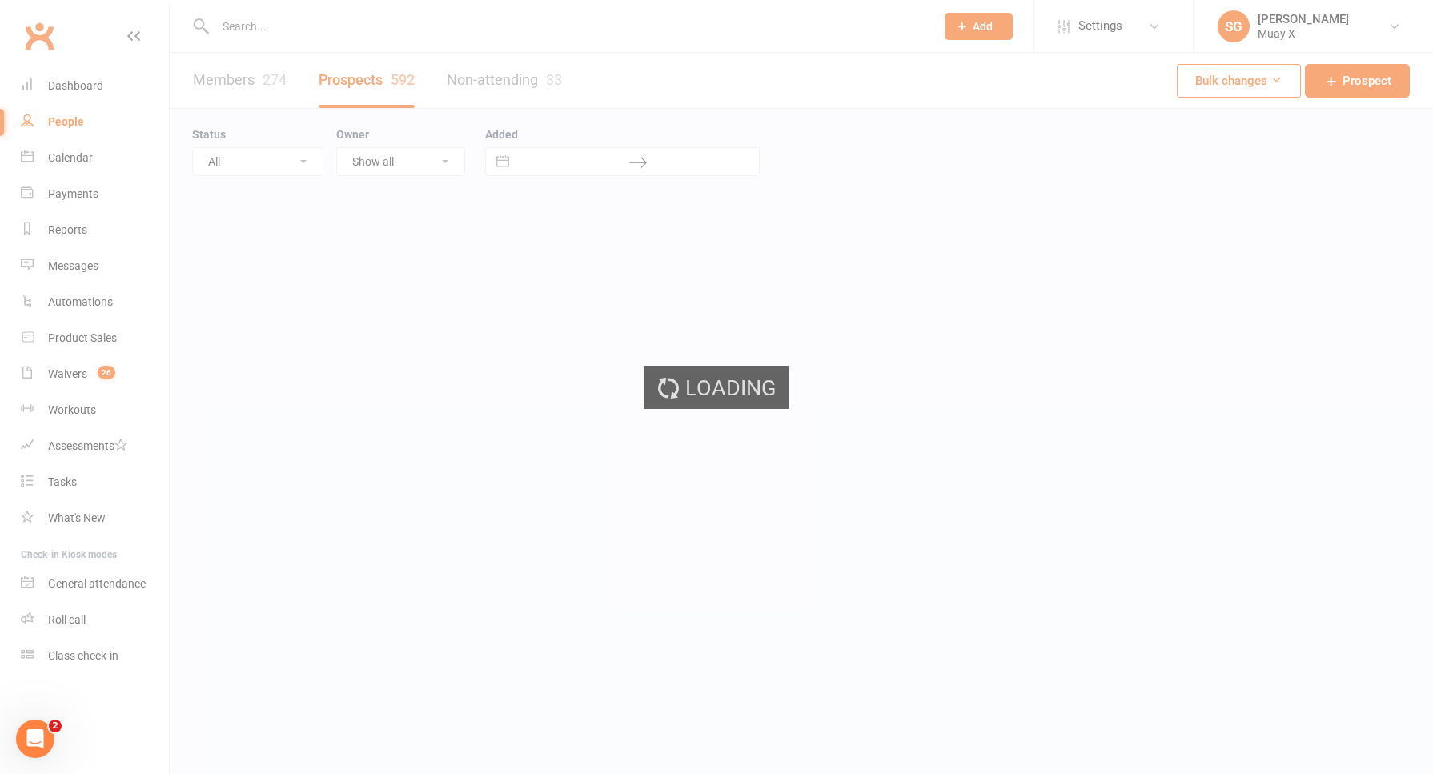
select select "100"
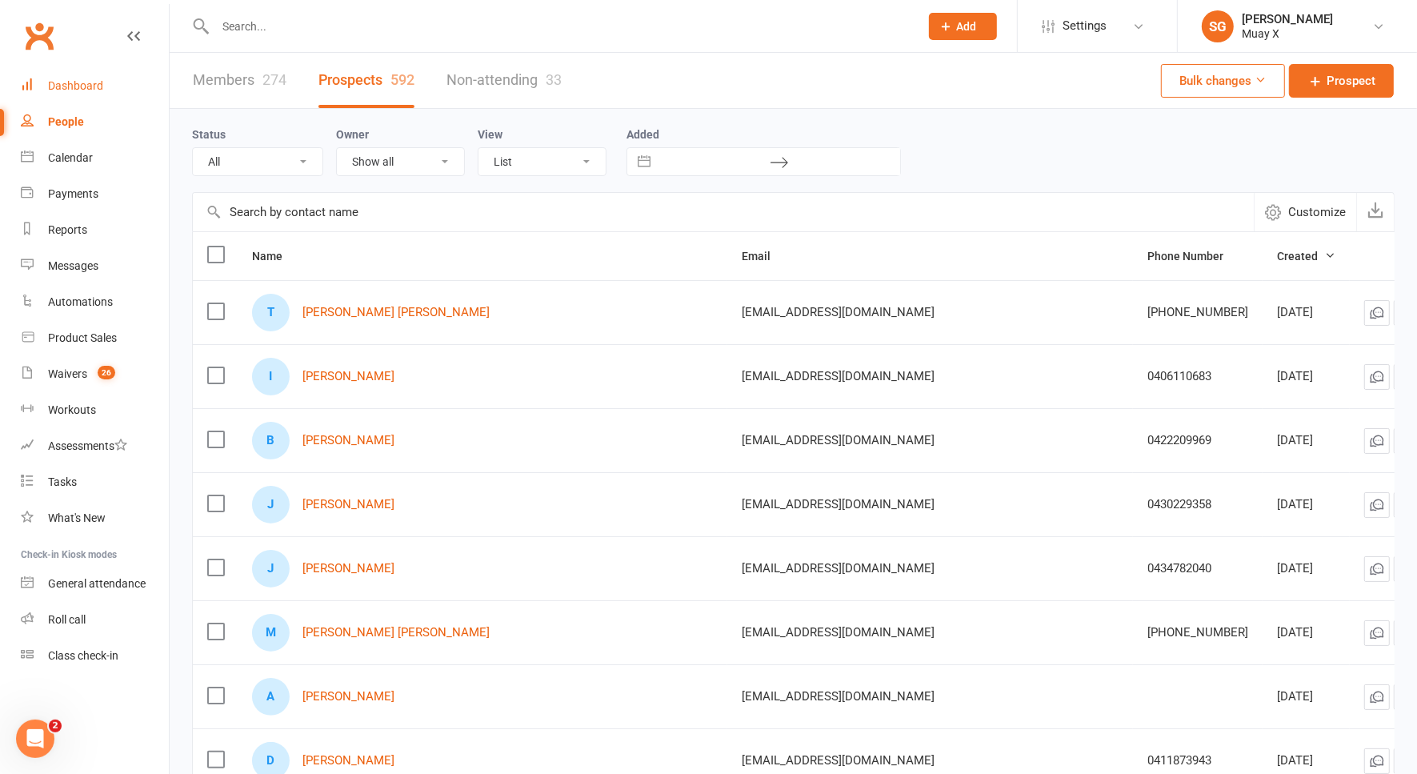
click at [93, 72] on link "Dashboard" at bounding box center [95, 86] width 148 height 36
